Goal: Task Accomplishment & Management: Complete application form

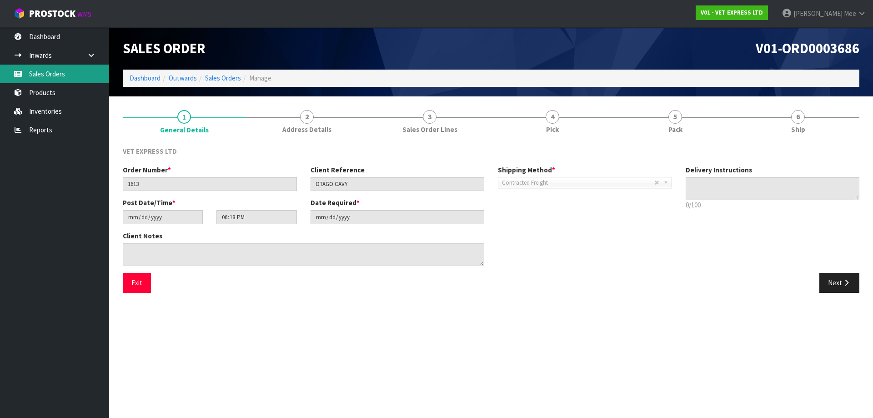
click at [53, 73] on link "Sales Orders" at bounding box center [54, 74] width 109 height 19
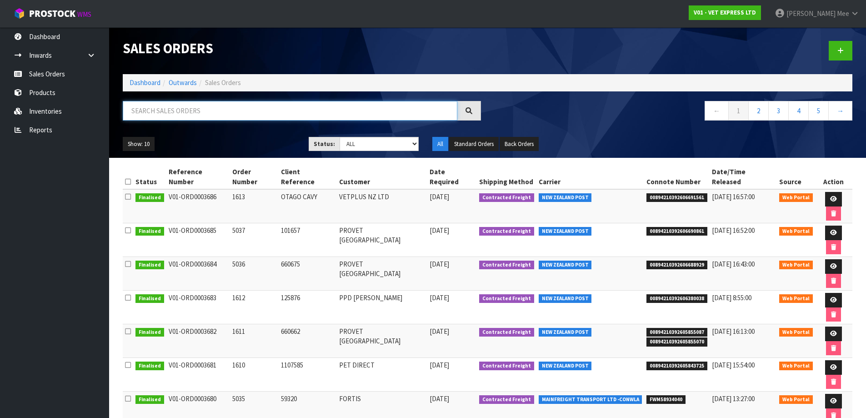
click at [183, 115] on input "text" at bounding box center [290, 111] width 335 height 20
click at [839, 51] on icon at bounding box center [840, 50] width 6 height 7
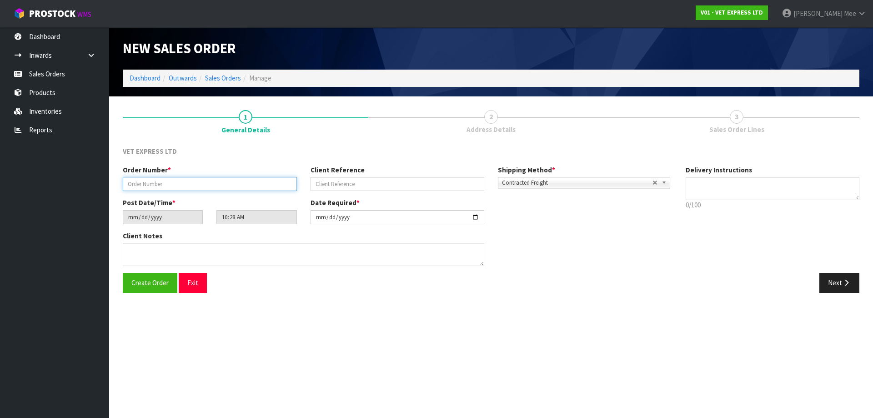
click at [189, 186] on input "text" at bounding box center [210, 184] width 174 height 14
type input "5038"
click at [343, 182] on input "text" at bounding box center [397, 184] width 174 height 14
type input "SYNEQUIN"
click at [830, 275] on button "Next" at bounding box center [839, 283] width 40 height 20
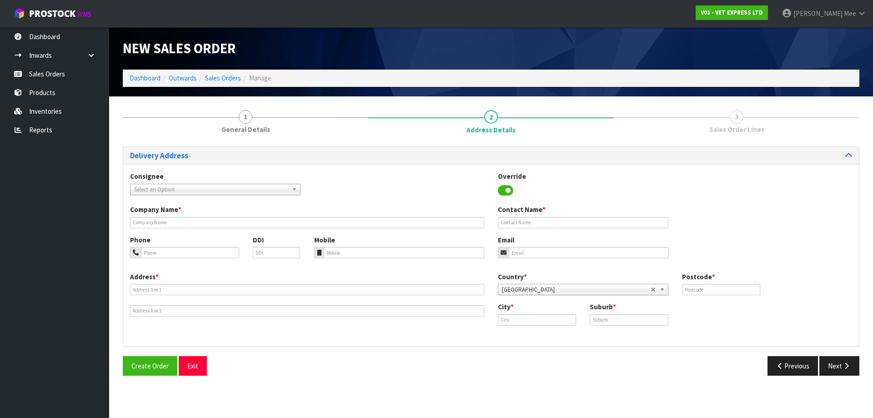
click at [293, 191] on b at bounding box center [296, 189] width 8 height 10
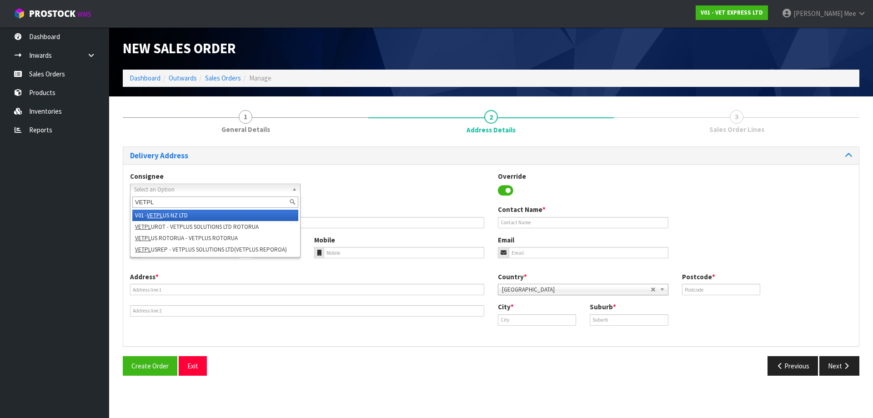
type input "VETPL"
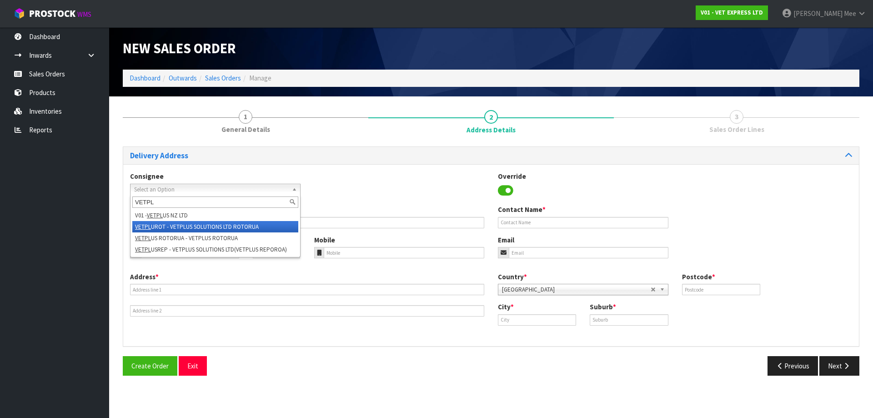
click at [275, 221] on li "VETPL UROT - VETPLUS SOLUTIONS LTD ROTORUA" at bounding box center [215, 226] width 166 height 11
type input "VETPLUS SOLUTIONS LTD ROTORUA"
type input "[STREET_ADDRESS]"
type input "3040"
type input "ROTORUA"
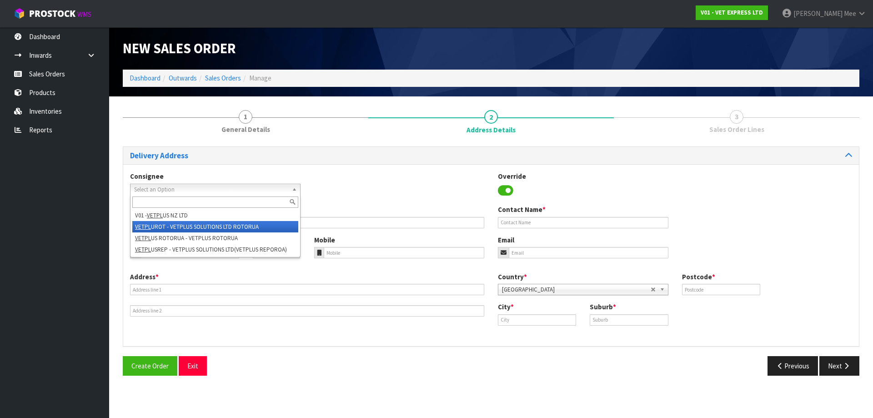
type input "ROTORUA"
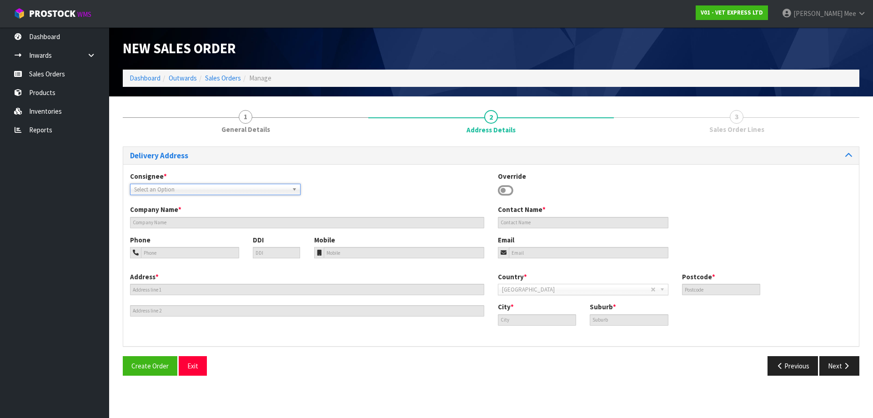
click at [221, 189] on span "Select an Option" at bounding box center [208, 189] width 149 height 11
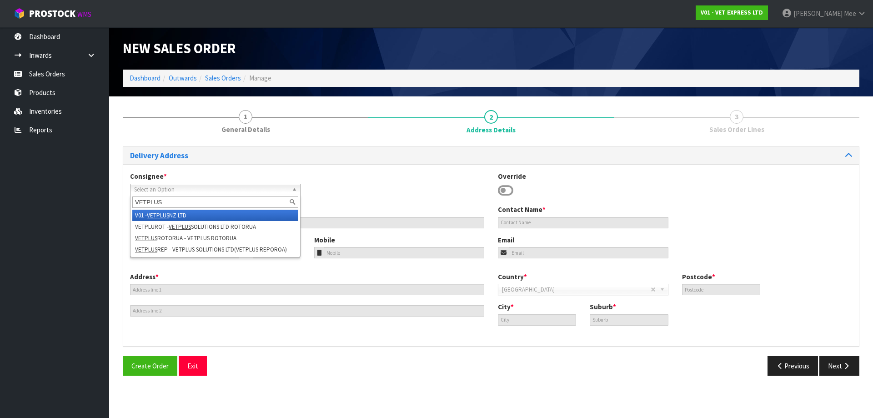
type input "VETPLUS"
click at [211, 213] on li "V01 - VETPLUS NZ LTD" at bounding box center [215, 215] width 166 height 11
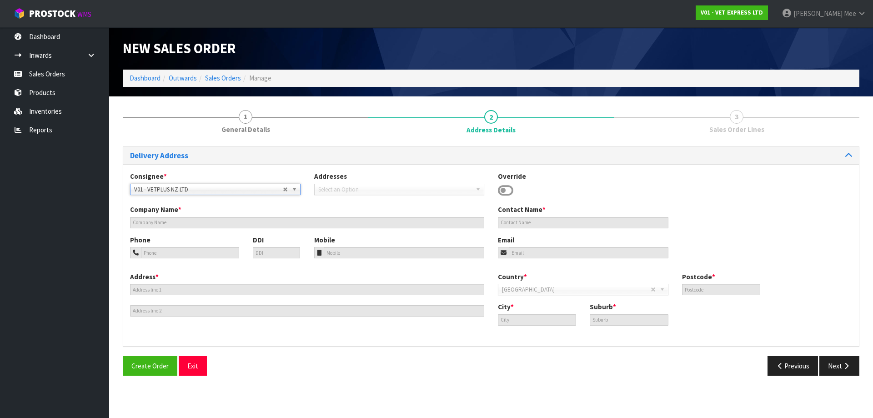
type input "VETPLUS NZ LTD"
type input "[PHONE_NUMBER]"
type input "[PERSON_NAME][EMAIL_ADDRESS][DOMAIN_NAME]"
type input "[STREET_ADDRESS][PERSON_NAME]"
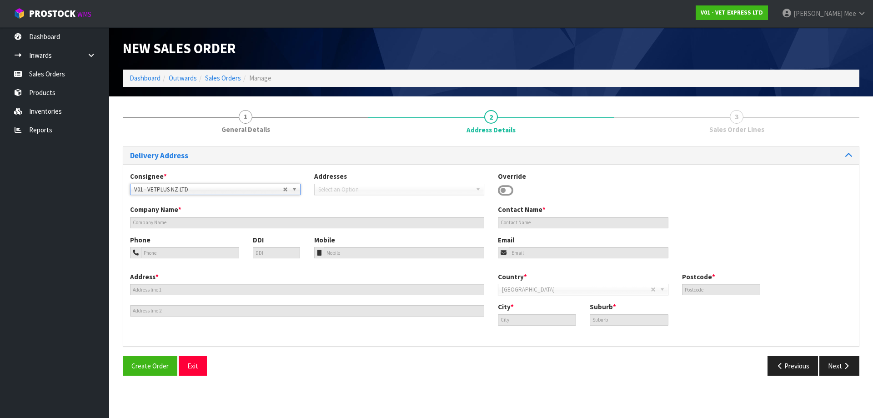
type input "3180"
type input "Whakamarama"
type input "TAURANGA"
click at [832, 369] on button "Next" at bounding box center [839, 366] width 40 height 20
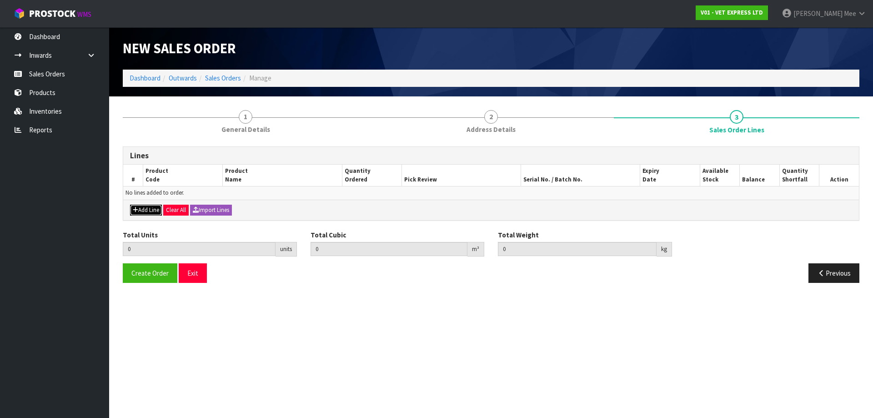
click at [155, 211] on button "Add Line" at bounding box center [146, 210] width 32 height 11
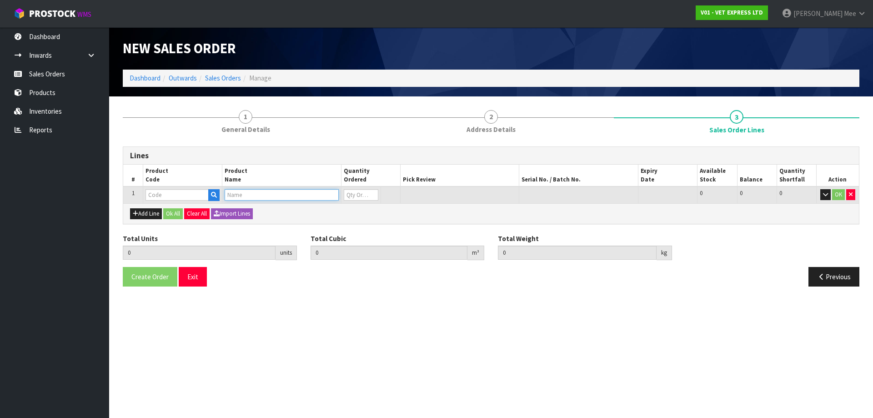
click at [240, 194] on input "text" at bounding box center [282, 194] width 114 height 11
type input "SYNE"
click at [251, 209] on link "SYNE QUIN HORSE 1000G" at bounding box center [278, 210] width 106 height 12
type input "SYNEQUIN HORSE 1000G"
type input "0.000000"
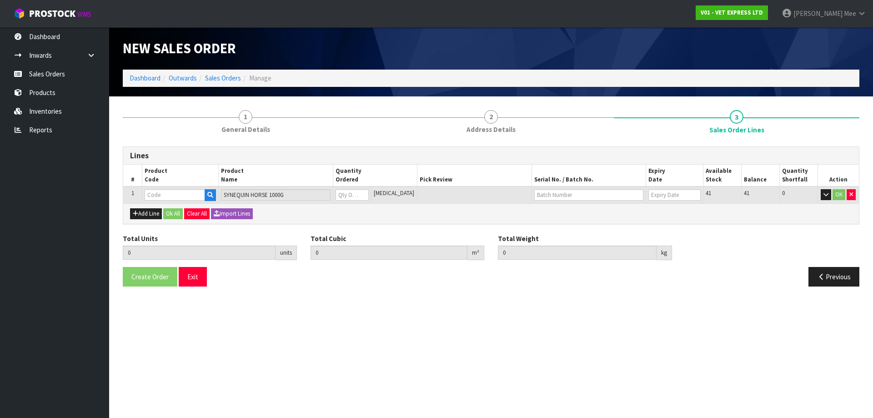
type input "0.000"
type input "40500"
type input "0"
type input "1"
type input "0.00108"
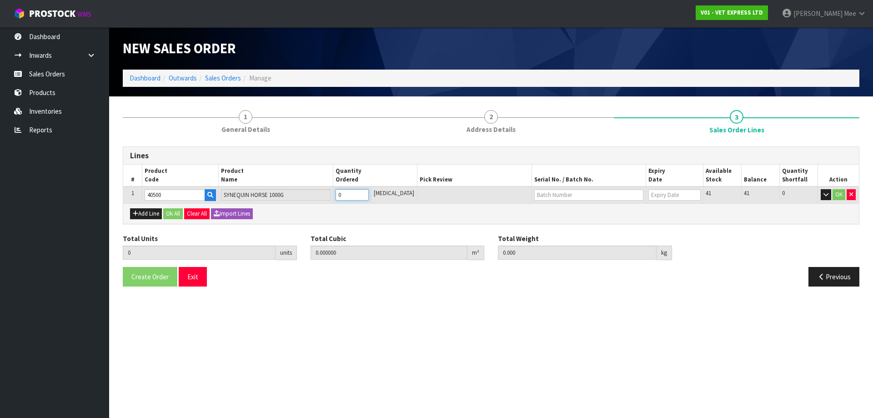
type input "1.13"
type input "1"
click at [369, 193] on input "1" at bounding box center [351, 194] width 33 height 11
type input "2"
type input "0.00216"
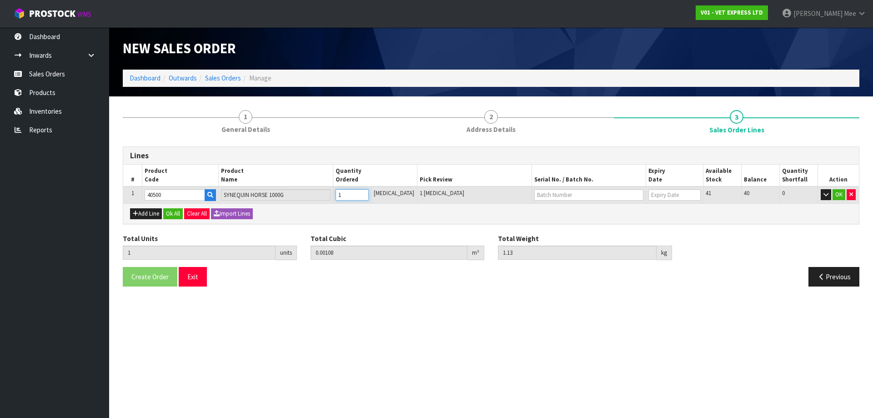
type input "2.26"
type input "2"
click at [369, 193] on input "2" at bounding box center [351, 194] width 33 height 11
click at [179, 214] on button "Ok All" at bounding box center [173, 213] width 20 height 11
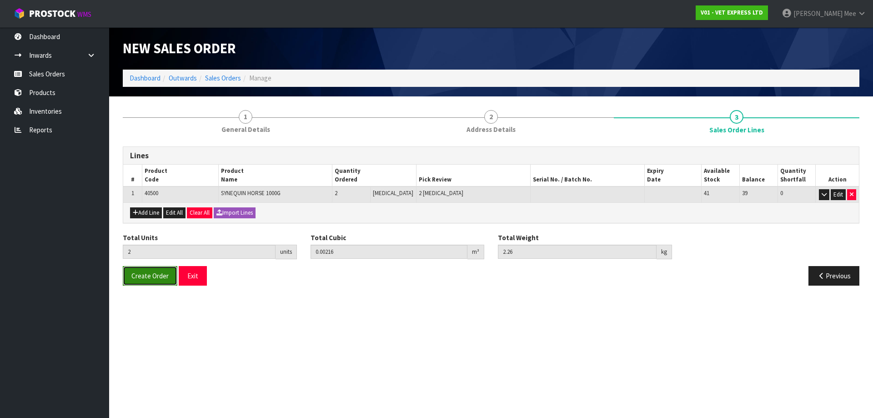
click at [153, 280] on button "Create Order" at bounding box center [150, 276] width 55 height 20
